Goal: Task Accomplishment & Management: Use online tool/utility

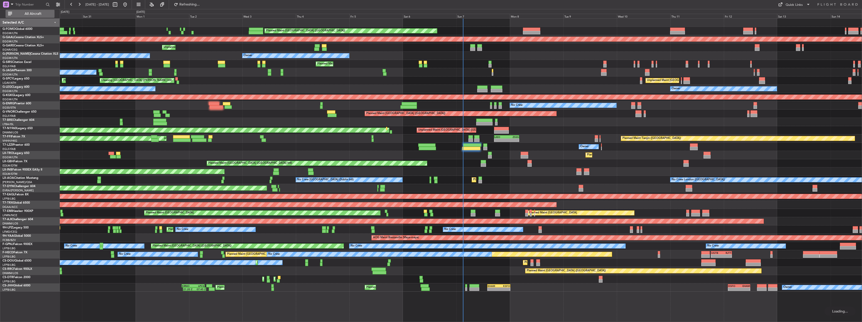
click at [35, 12] on span "All Aircraft" at bounding box center [33, 14] width 40 height 4
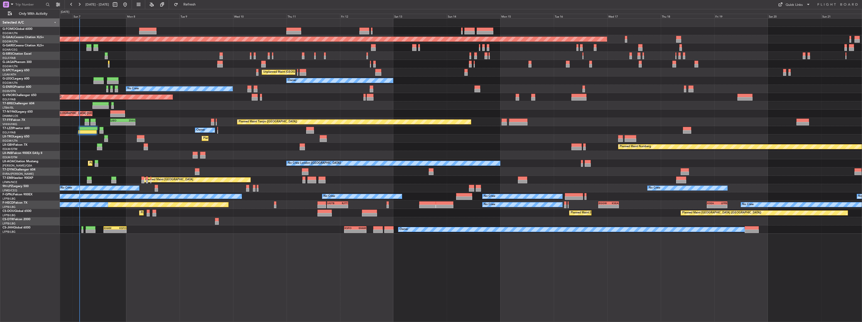
click at [145, 141] on div "Planned Maint Dusseldorf" at bounding box center [461, 139] width 802 height 8
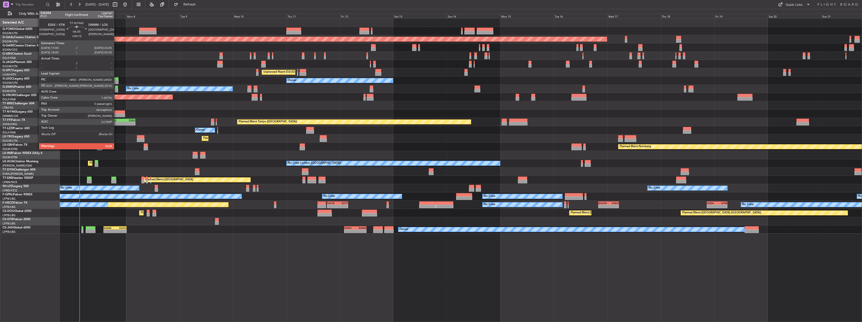
click at [116, 114] on div at bounding box center [117, 116] width 15 height 4
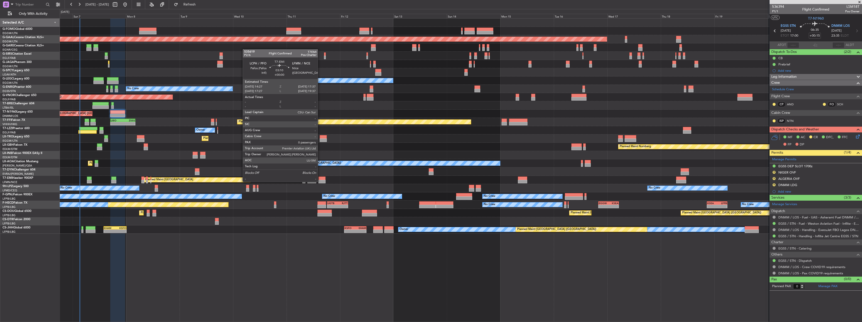
click at [320, 182] on div at bounding box center [321, 182] width 7 height 4
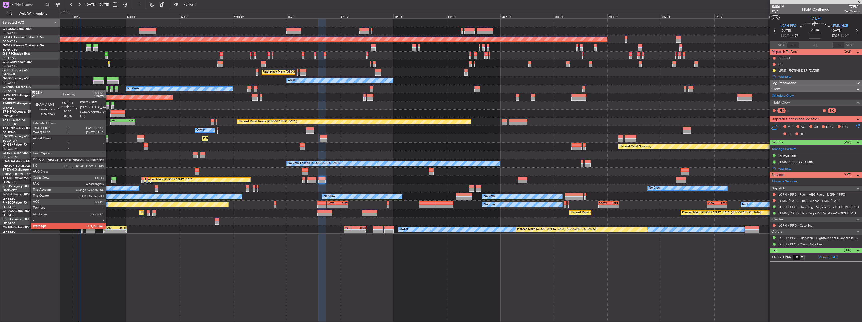
click at [108, 229] on div "EHAM" at bounding box center [109, 228] width 11 height 3
type input "-00:15"
type input "6"
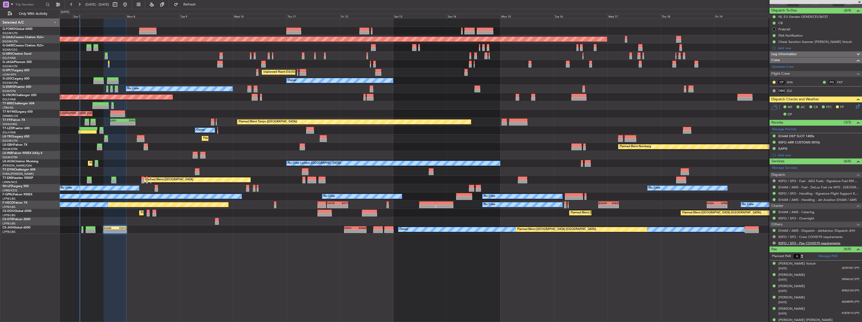
scroll to position [47, 0]
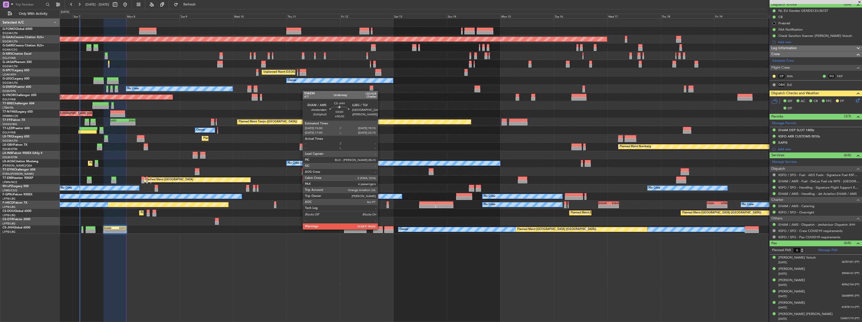
click at [380, 229] on div at bounding box center [378, 229] width 10 height 4
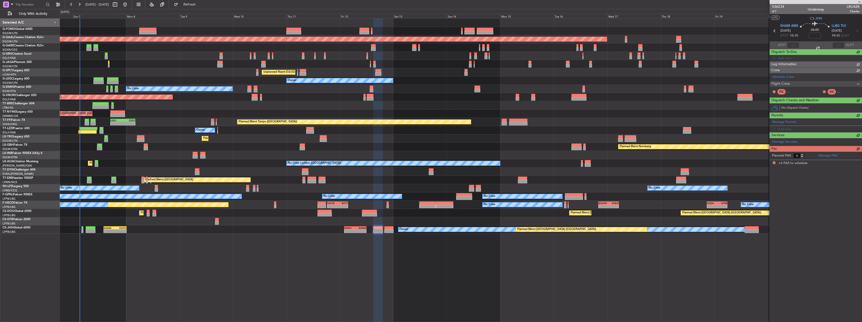
scroll to position [0, 0]
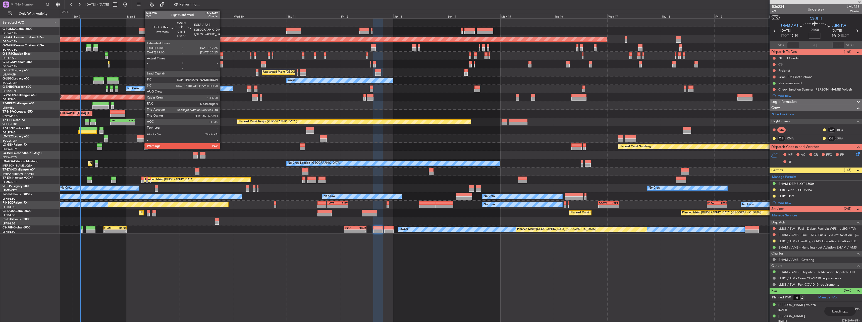
click at [222, 57] on div at bounding box center [221, 58] width 3 height 4
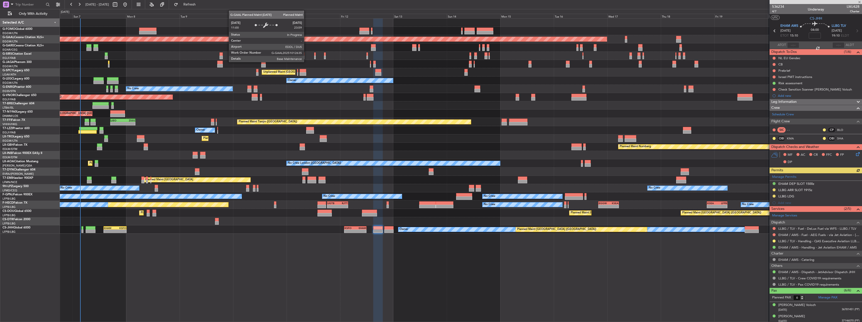
type input "5"
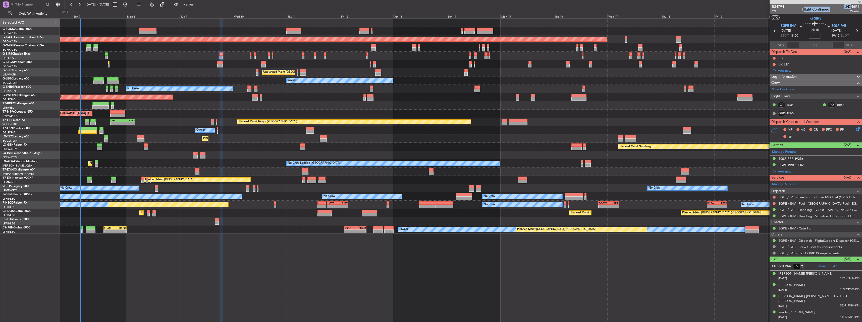
drag, startPoint x: 847, startPoint y: 6, endPoint x: 857, endPoint y: 6, distance: 10.0
click at [857, 6] on div "534794 2/2 Flight Confirmed LNX46RS Charter" at bounding box center [816, 9] width 92 height 10
click at [856, 6] on div "534794 2/2 Flight Confirmed LNX46RS Charter" at bounding box center [816, 9] width 92 height 10
drag, startPoint x: 856, startPoint y: 6, endPoint x: 851, endPoint y: 6, distance: 4.5
click at [851, 6] on div "534794 2/2 Flight Confirmed LNX46RS Charter" at bounding box center [816, 9] width 92 height 10
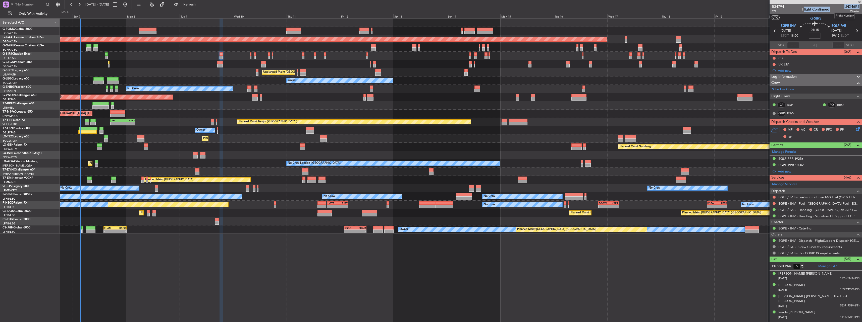
click at [851, 6] on span "LNX46RS" at bounding box center [851, 6] width 15 height 5
